Goal: Navigation & Orientation: Find specific page/section

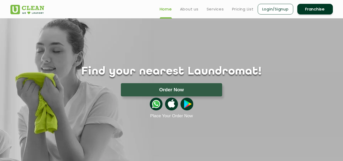
click at [251, 60] on div "Find your nearest Laundromat! Please select the location Order Now Place Your O…" at bounding box center [172, 68] width 330 height 100
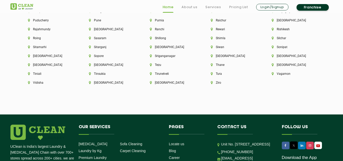
scroll to position [1377, 0]
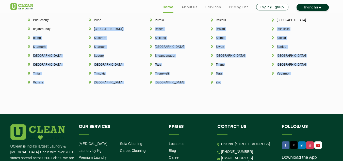
drag, startPoint x: 286, startPoint y: 74, endPoint x: 150, endPoint y: 24, distance: 145.7
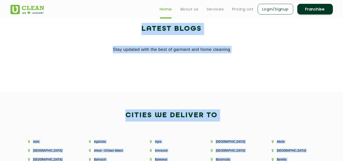
scroll to position [949, 0]
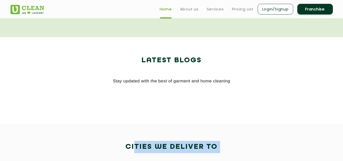
drag, startPoint x: 288, startPoint y: 78, endPoint x: 134, endPoint y: 141, distance: 166.2
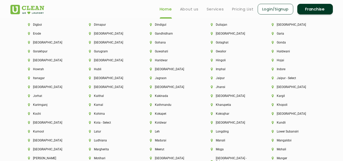
scroll to position [1299, 0]
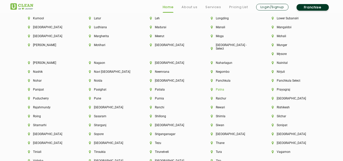
click at [254, 88] on li "Patna" at bounding box center [233, 90] width 44 height 4
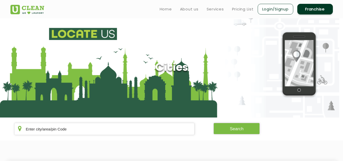
scroll to position [876, 0]
click at [69, 131] on input "text" at bounding box center [104, 129] width 180 height 12
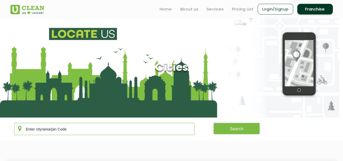
drag, startPoint x: 69, startPoint y: 131, endPoint x: 212, endPoint y: 128, distance: 143.4
click at [212, 123] on div "Search" at bounding box center [171, 123] width 322 height 0
click at [146, 134] on input "text" at bounding box center [104, 129] width 180 height 12
click at [166, 8] on link "Home" at bounding box center [166, 9] width 12 height 6
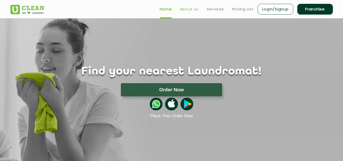
click at [192, 7] on link "About us" at bounding box center [189, 9] width 19 height 6
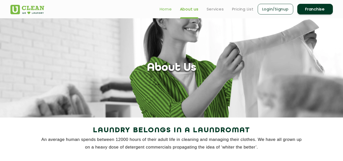
click at [167, 10] on link "Home" at bounding box center [166, 9] width 12 height 6
